Goal: Browse casually: Explore the website without a specific task or goal

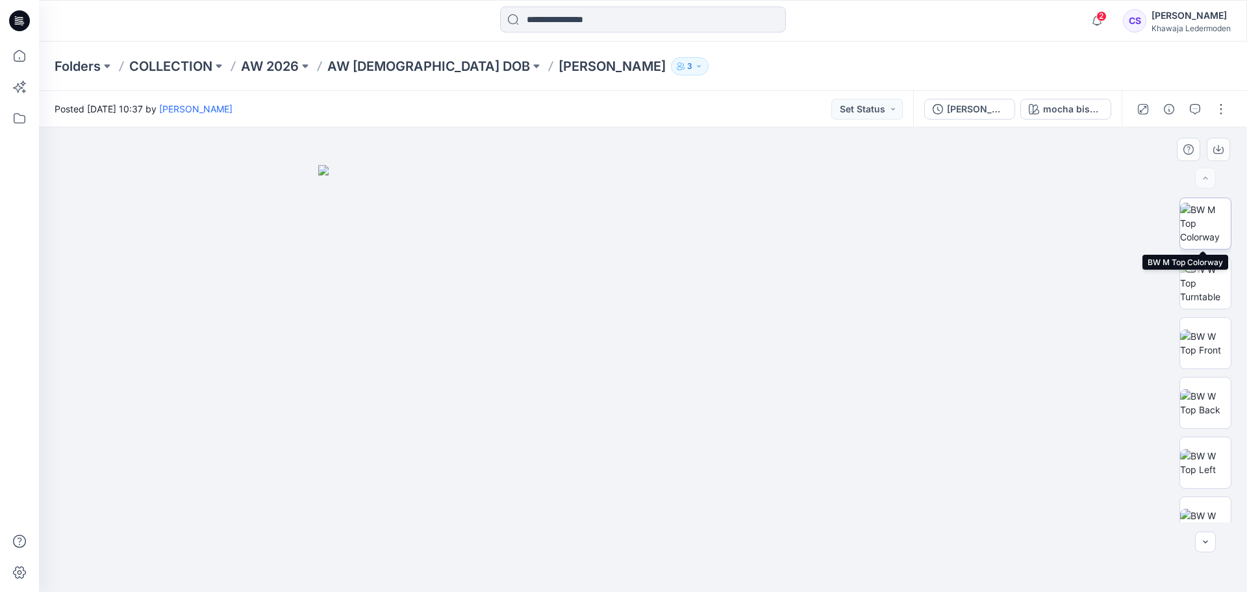
click at [1192, 225] on img at bounding box center [1205, 223] width 51 height 41
click at [1198, 279] on img at bounding box center [1205, 282] width 51 height 41
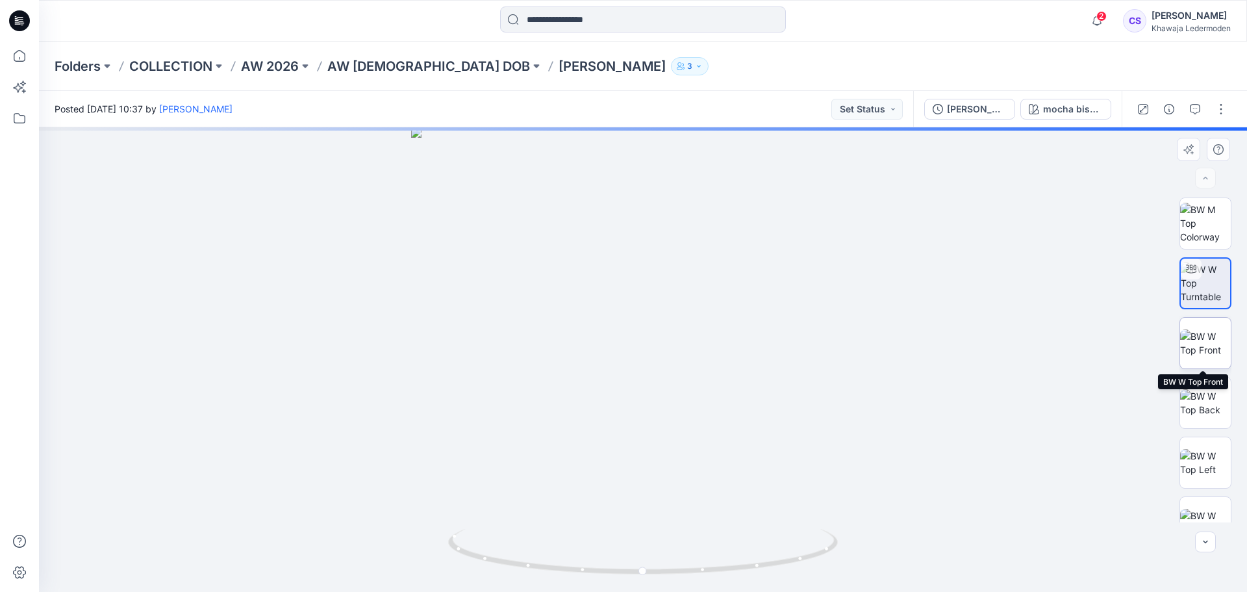
click at [1208, 338] on img at bounding box center [1205, 342] width 51 height 27
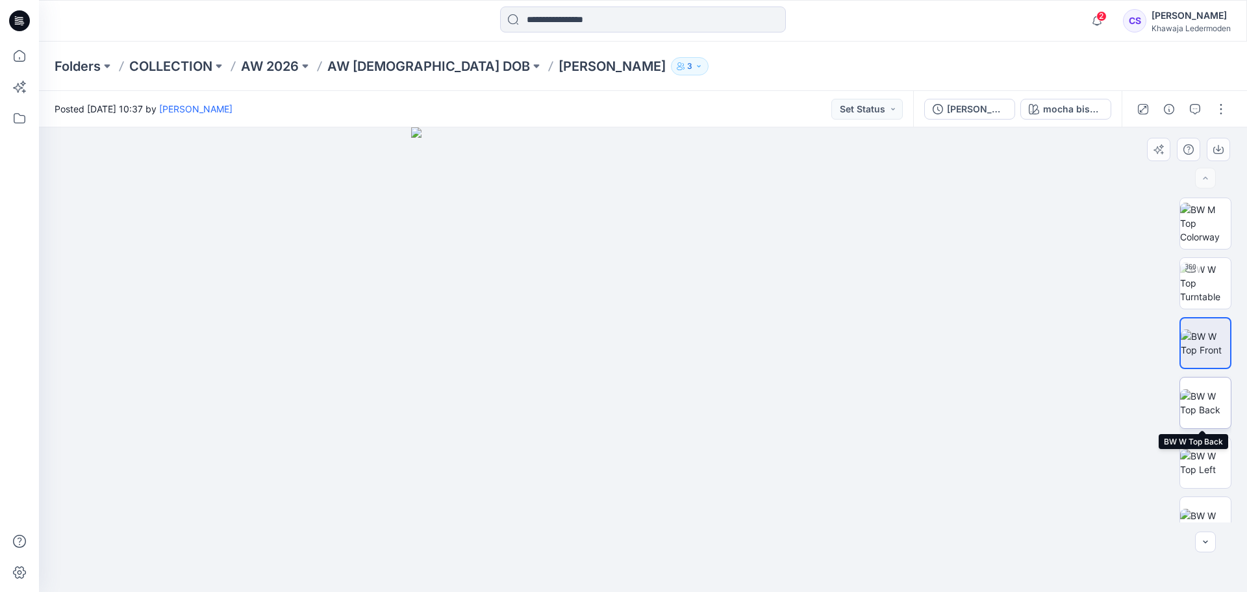
click at [1196, 402] on img at bounding box center [1205, 402] width 51 height 27
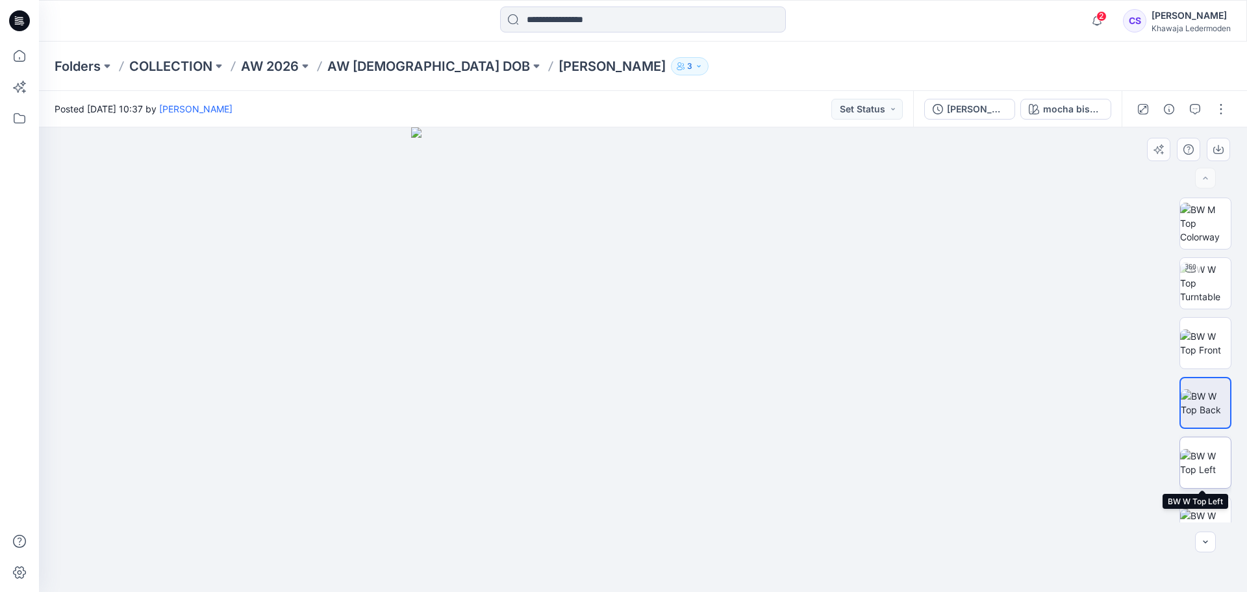
click at [1199, 449] on img at bounding box center [1205, 462] width 51 height 27
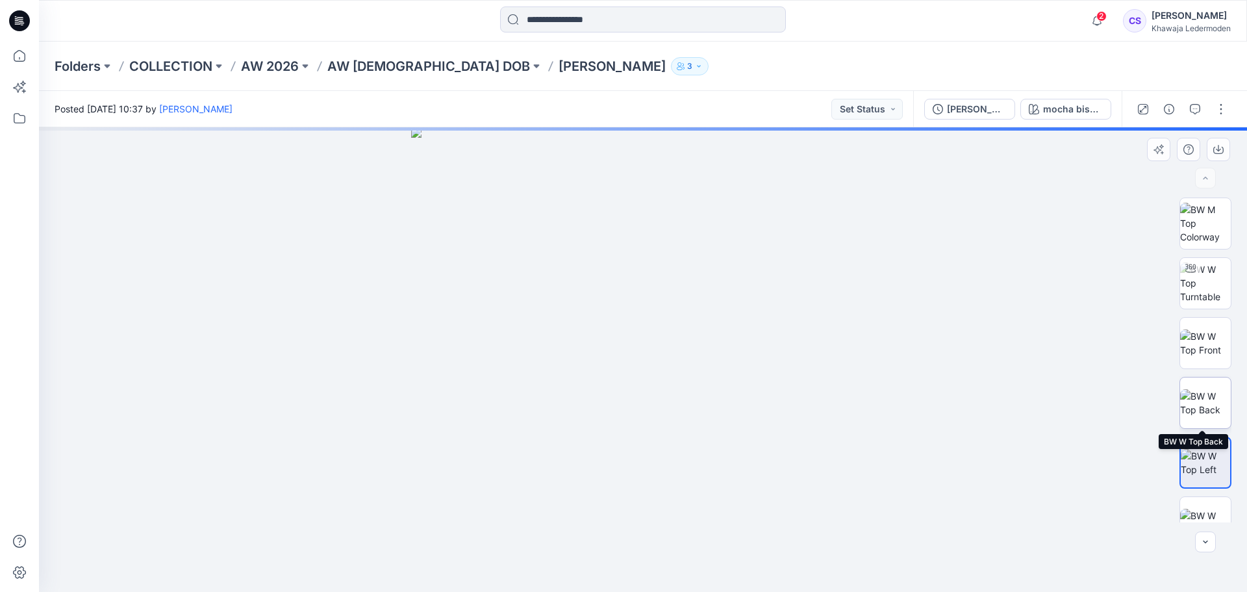
click at [1201, 400] on img at bounding box center [1205, 402] width 51 height 27
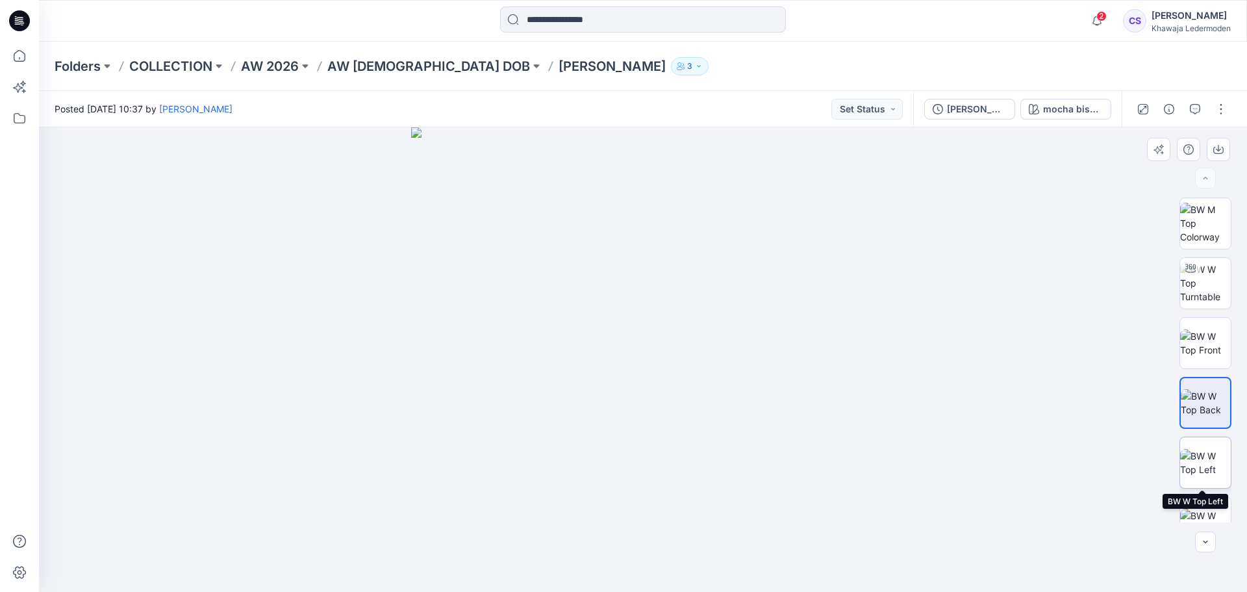
click at [1204, 456] on img at bounding box center [1205, 462] width 51 height 27
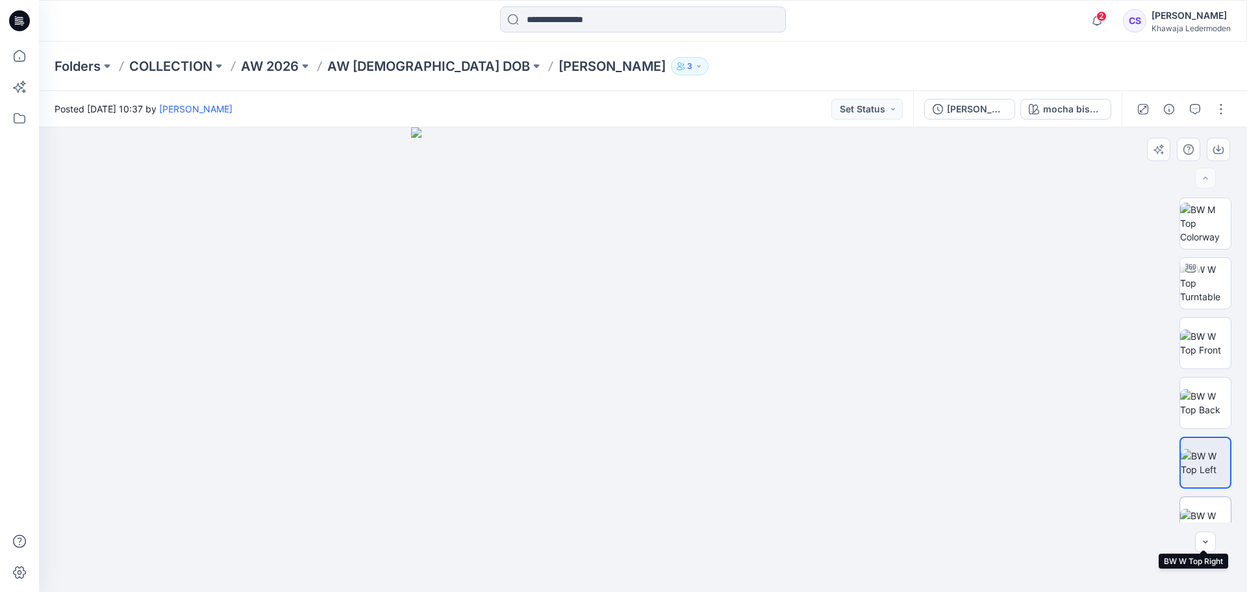
click at [1200, 512] on img at bounding box center [1205, 521] width 51 height 27
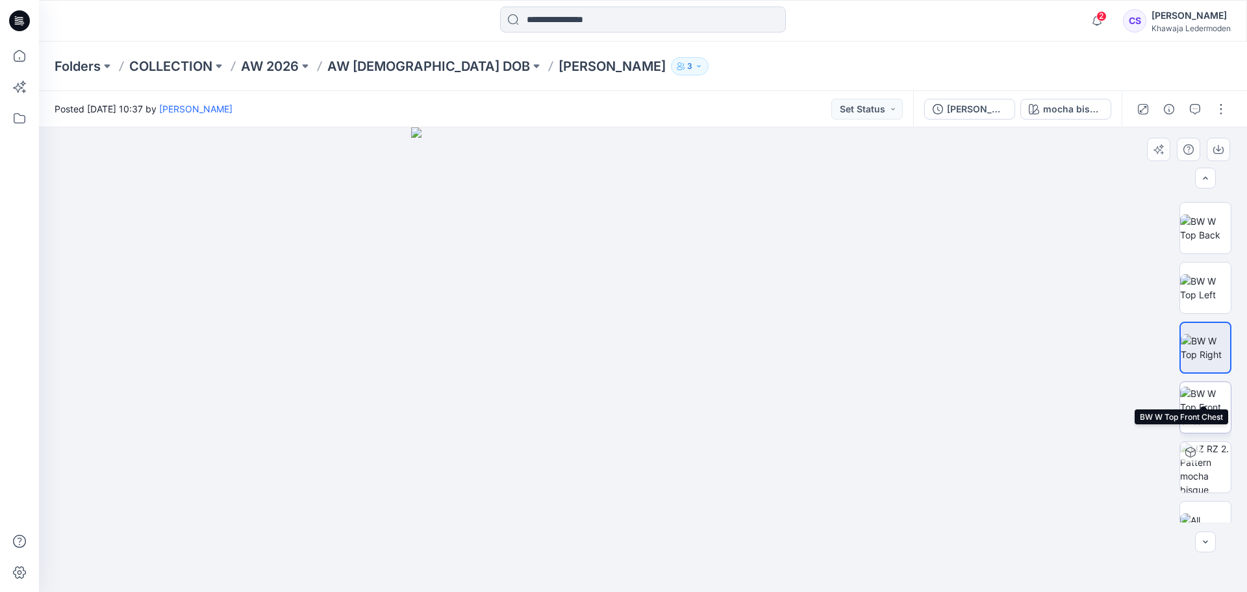
scroll to position [205, 0]
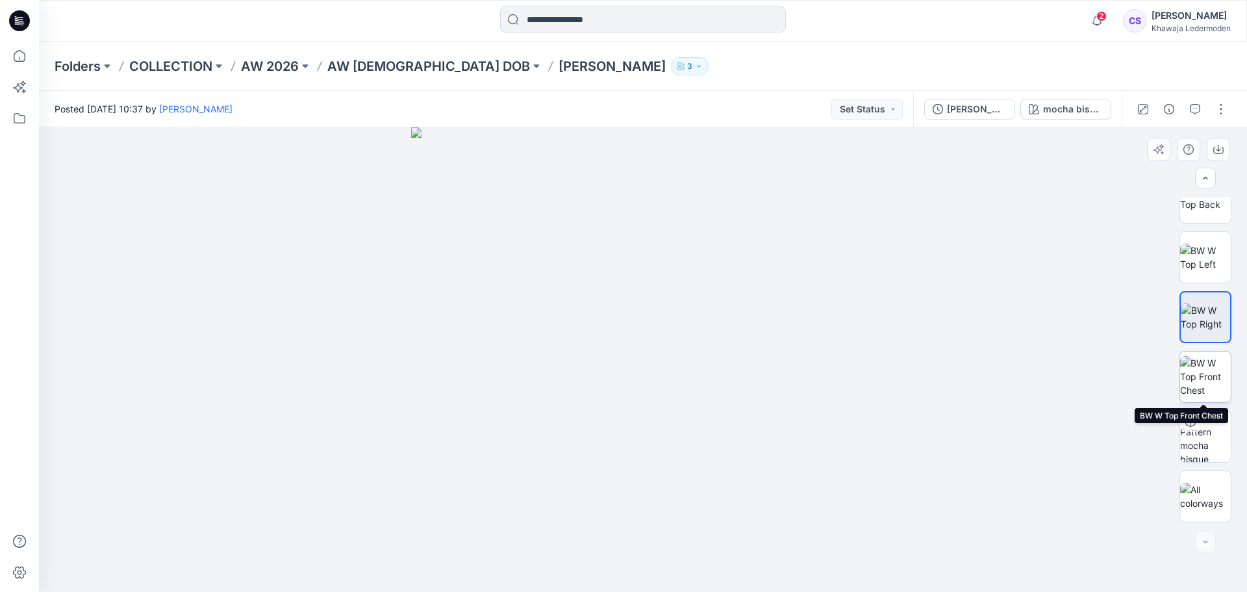
click at [1210, 383] on img at bounding box center [1205, 376] width 51 height 41
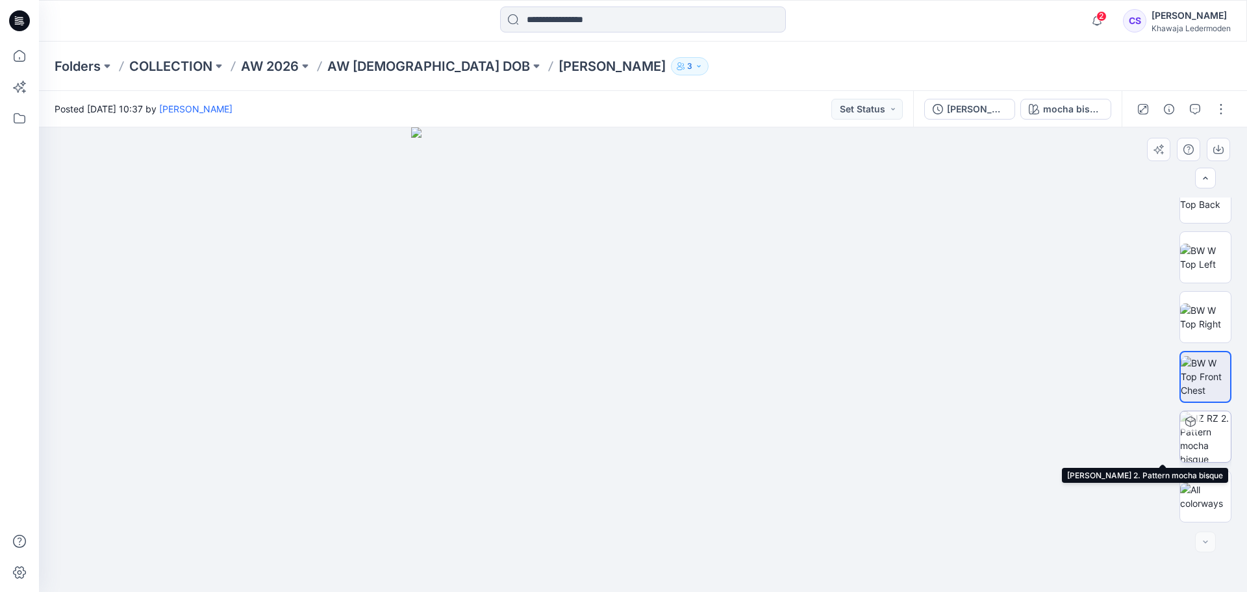
click at [1216, 445] on img at bounding box center [1205, 436] width 51 height 51
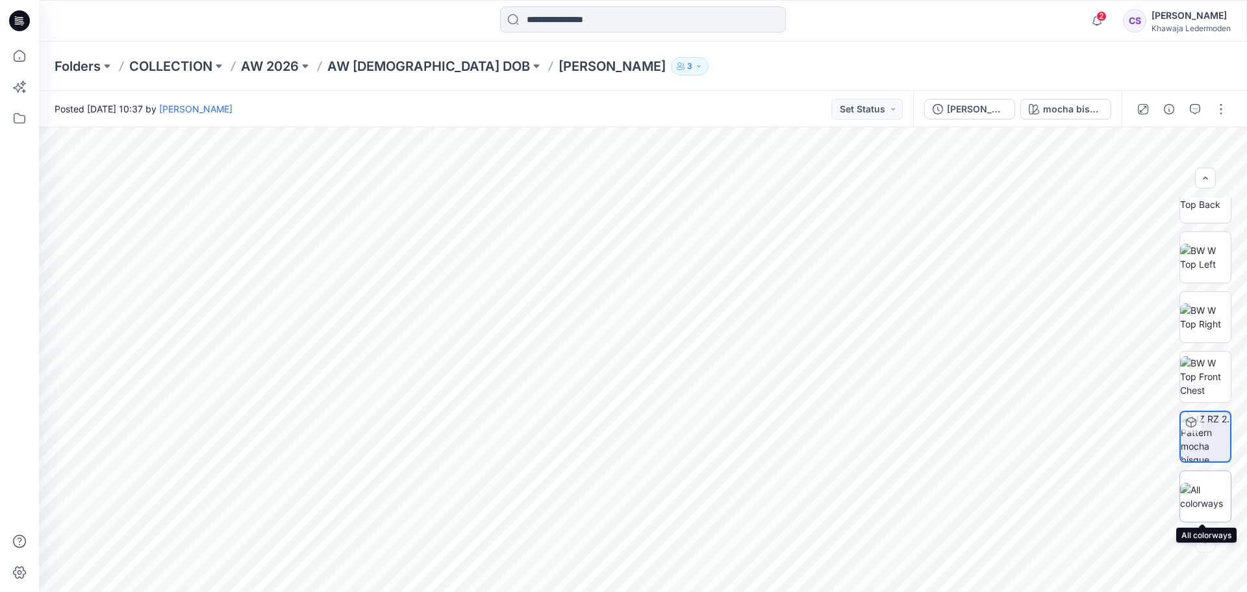
click at [1207, 502] on img at bounding box center [1205, 495] width 51 height 27
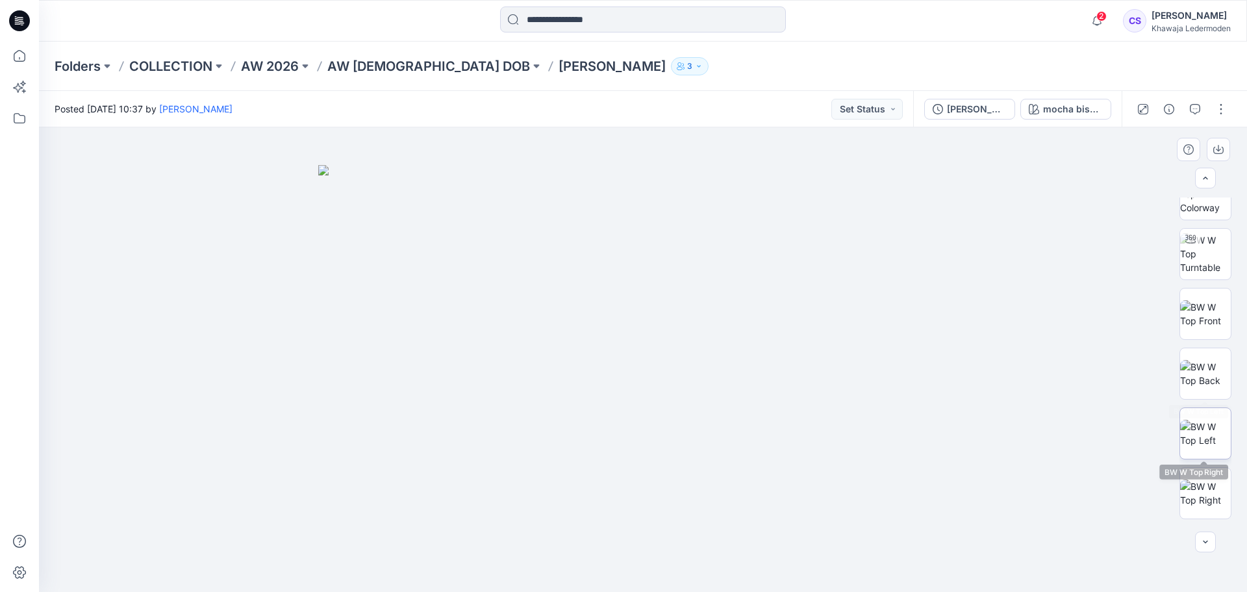
scroll to position [0, 0]
click at [721, 313] on img at bounding box center [642, 378] width 649 height 427
